Goal: Transaction & Acquisition: Purchase product/service

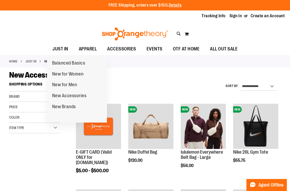
click at [54, 72] on span "New for Women" at bounding box center [68, 74] width 32 height 7
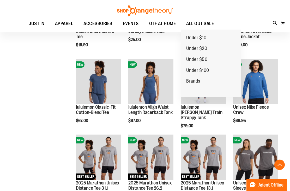
scroll to position [498, 0]
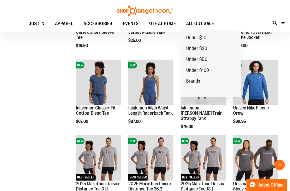
click at [199, 62] on span "Under $50" at bounding box center [196, 60] width 21 height 7
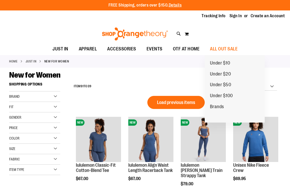
click at [234, 83] on link "Under $50" at bounding box center [221, 84] width 32 height 11
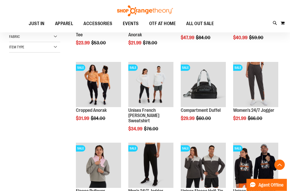
scroll to position [119, 0]
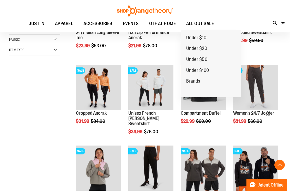
click at [204, 25] on span "ALL OUT SALE" at bounding box center [200, 24] width 28 height 12
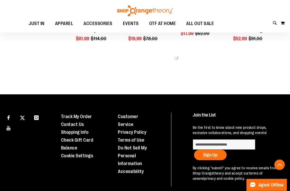
scroll to position [292, 0]
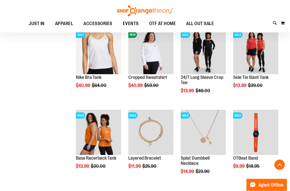
scroll to position [558, 0]
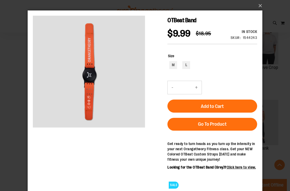
scroll to position [487, 0]
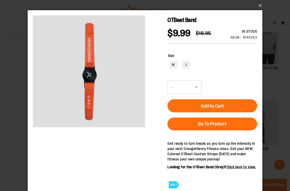
click at [263, 7] on button "×" at bounding box center [146, 5] width 235 height 11
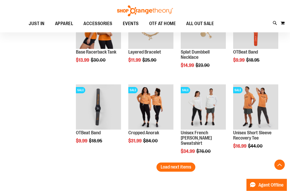
scroll to position [664, 0]
click at [101, 187] on span "Quickview" at bounding box center [88, 194] width 25 height 14
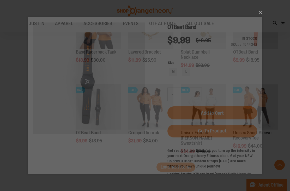
scroll to position [0, 0]
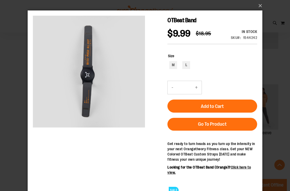
click at [262, 6] on button "×" at bounding box center [146, 5] width 235 height 11
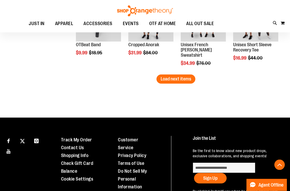
scroll to position [752, 0]
click at [182, 78] on span "Load next items" at bounding box center [176, 78] width 31 height 5
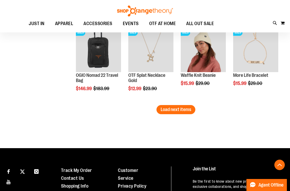
scroll to position [1022, 0]
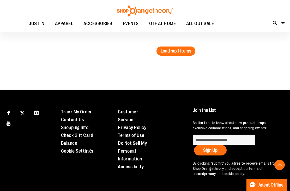
click at [184, 52] on span "Load next items" at bounding box center [176, 50] width 31 height 5
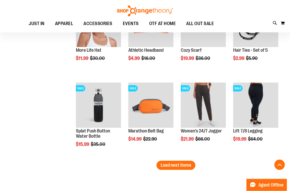
scroll to position [1150, 0]
click at [183, 163] on span "Load next items" at bounding box center [176, 164] width 31 height 5
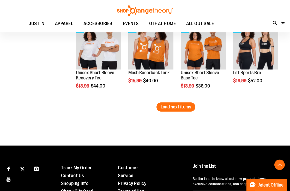
scroll to position [1449, 0]
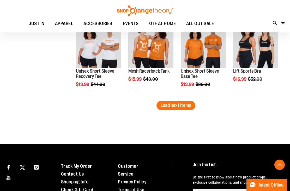
scroll to position [1451, 0]
click at [169, 104] on span "Load next items" at bounding box center [176, 105] width 31 height 5
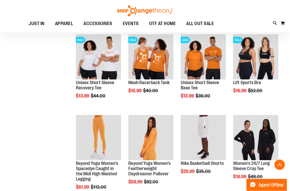
scroll to position [1440, 0]
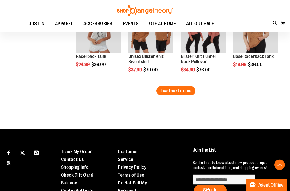
scroll to position [1708, 0]
click at [184, 91] on span "Load next items" at bounding box center [176, 90] width 31 height 5
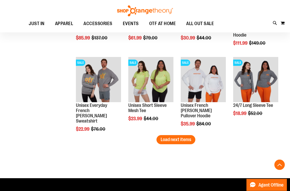
scroll to position [1901, 0]
click at [182, 137] on span "Load next items" at bounding box center [176, 139] width 31 height 5
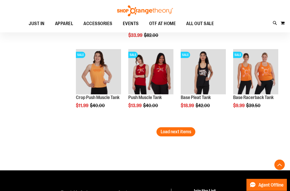
scroll to position [2150, 0]
click at [186, 133] on span "Load next items" at bounding box center [176, 131] width 31 height 5
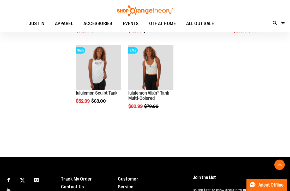
scroll to position [2396, 0]
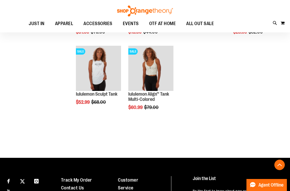
click at [96, 148] on span "Quickview" at bounding box center [88, 155] width 25 height 14
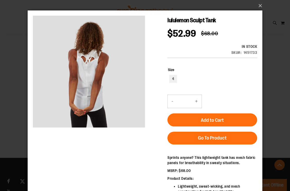
scroll to position [0, 0]
click at [263, 6] on button "×" at bounding box center [146, 5] width 235 height 11
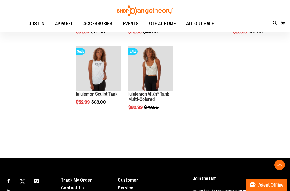
click at [130, 22] on span "EVENTS" at bounding box center [131, 24] width 16 height 12
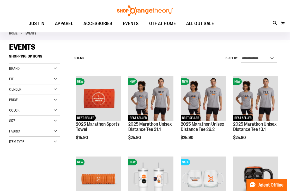
scroll to position [28, 0]
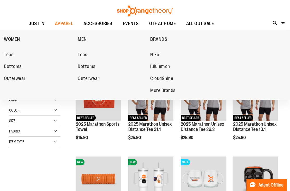
click at [10, 56] on span "Tops" at bounding box center [8, 55] width 9 height 7
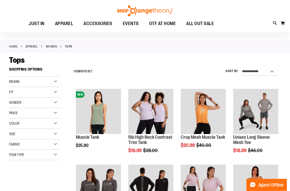
scroll to position [15, 0]
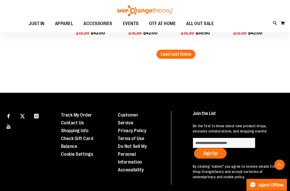
scroll to position [733, 0]
